Goal: Complete application form: Complete application form

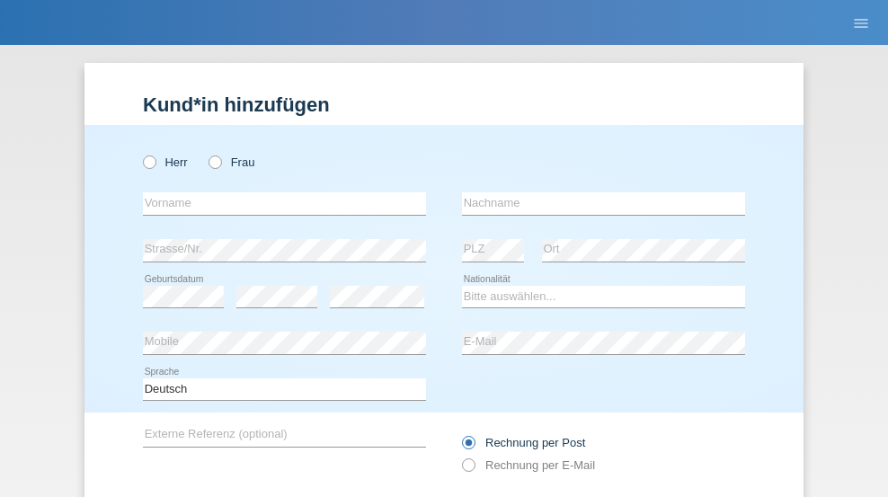
radio input "true"
click at [278, 192] on input "text" at bounding box center [284, 203] width 283 height 22
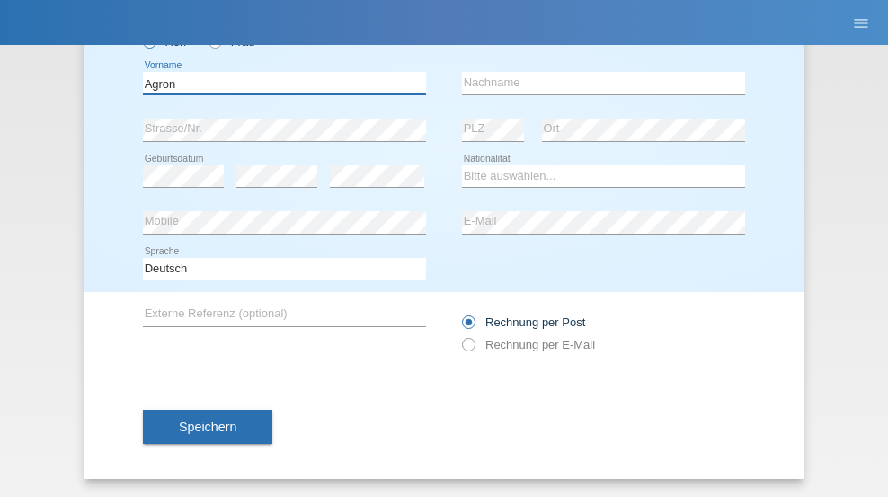
type input "Agron"
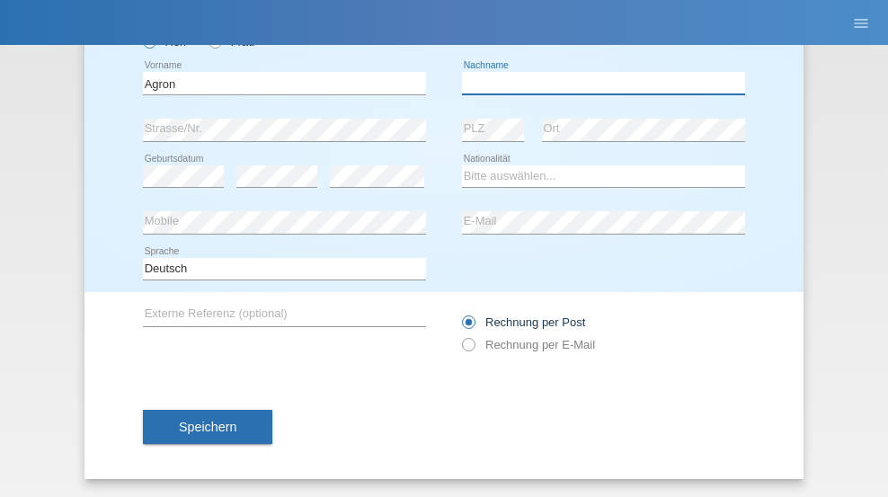
click at [597, 83] on input "text" at bounding box center [603, 83] width 283 height 22
type input "Mahmuti"
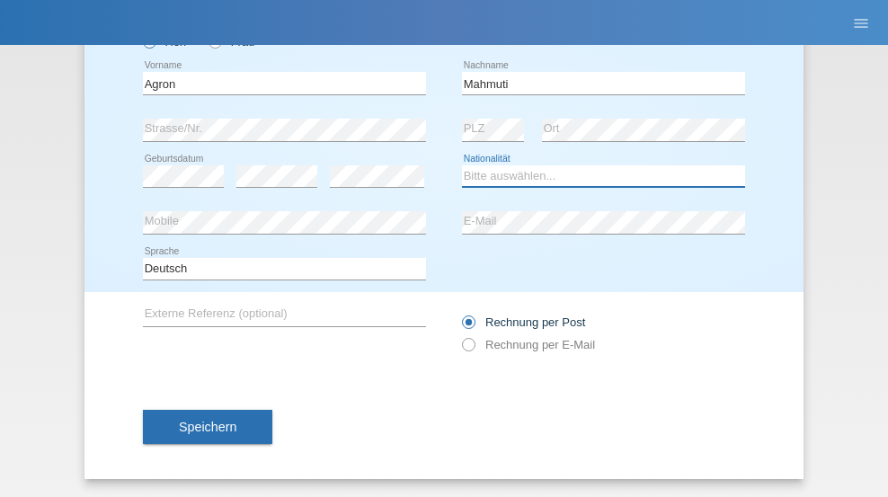
select select "XK"
select select "C"
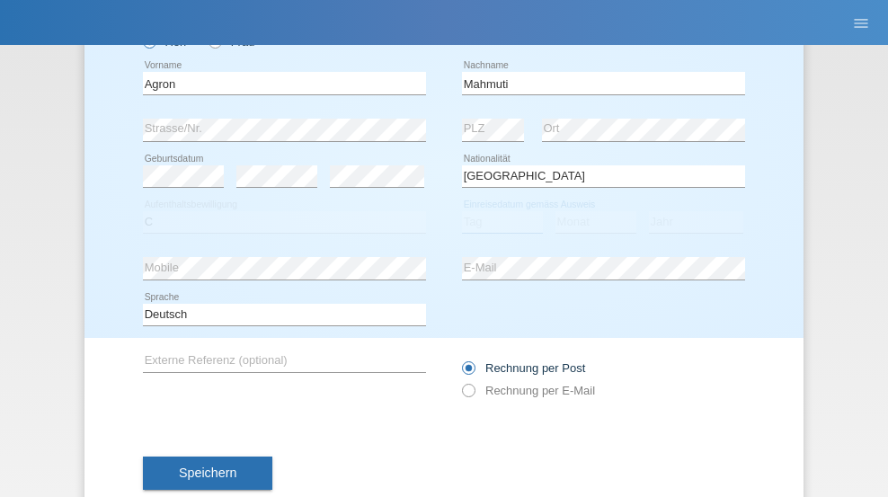
select select "01"
select select "1999"
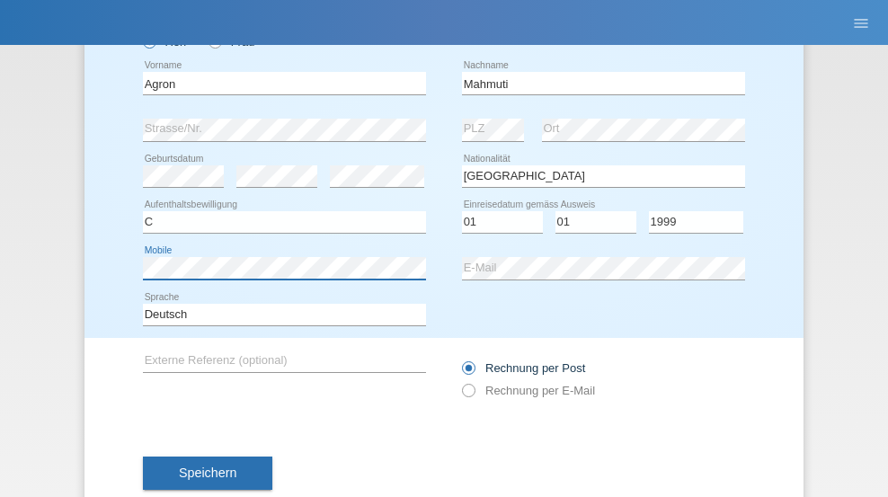
scroll to position [166, 0]
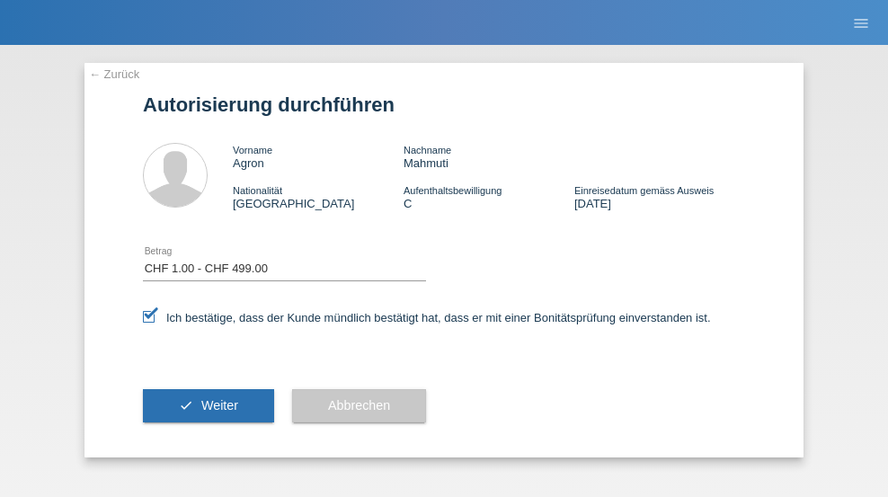
select select "1"
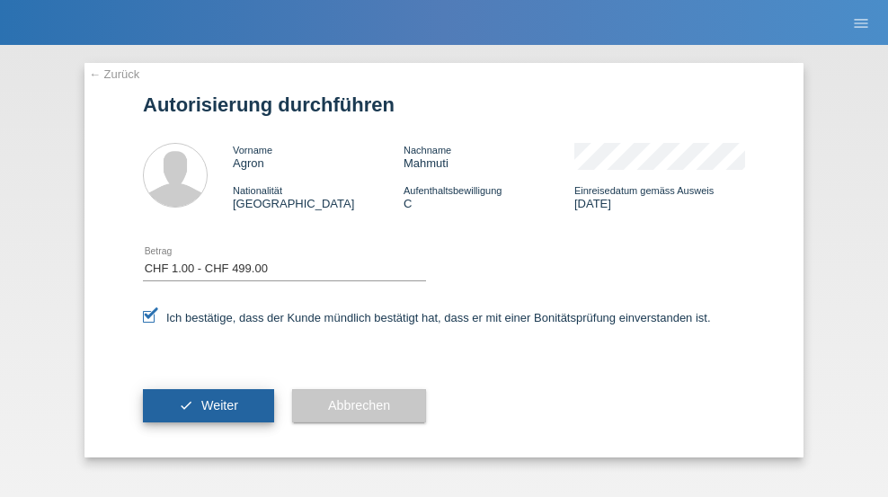
click at [209, 406] on span "Weiter" at bounding box center [219, 405] width 37 height 14
